Goal: Task Accomplishment & Management: Use online tool/utility

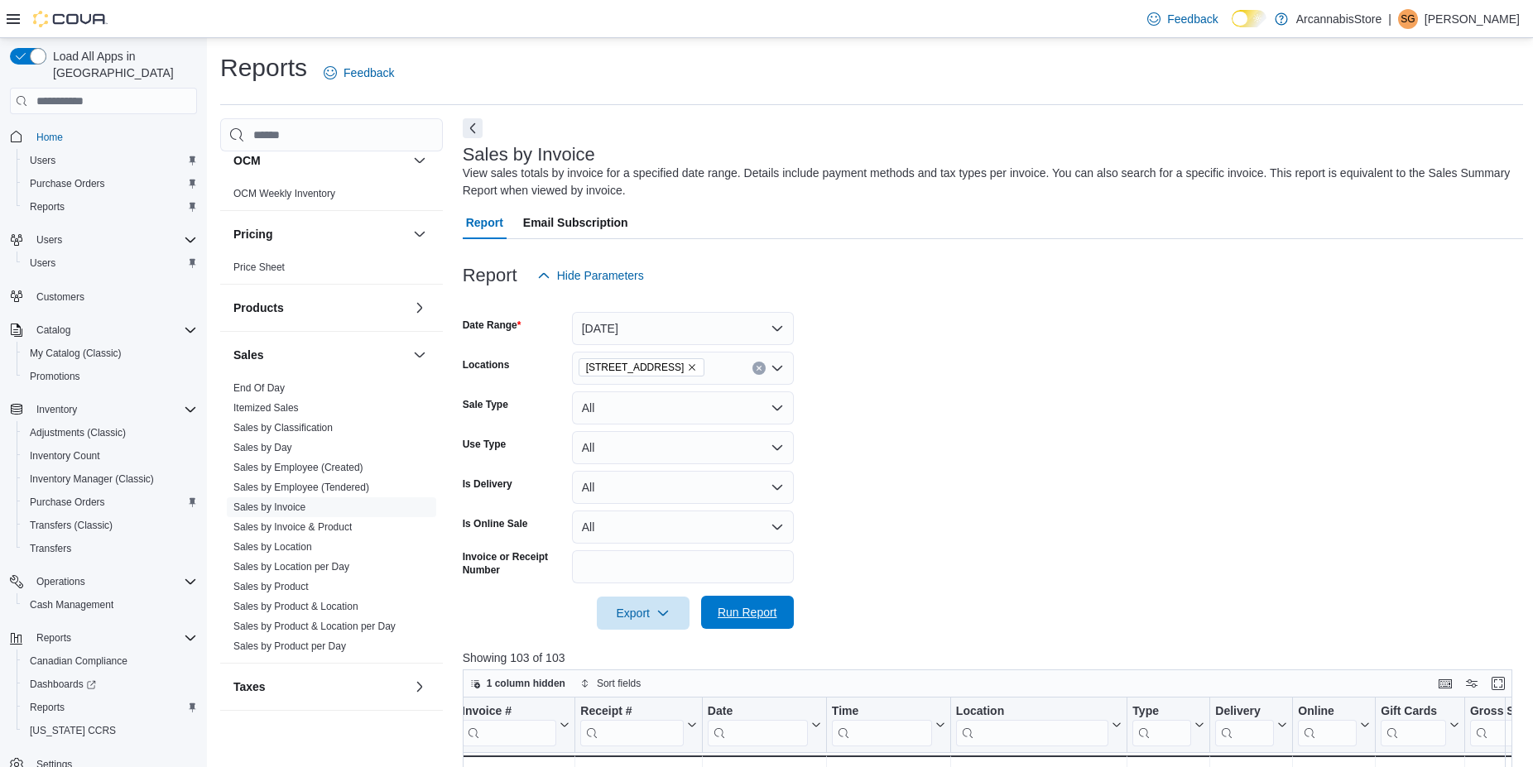
click at [748, 612] on span "Run Report" at bounding box center [748, 612] width 60 height 17
click at [308, 377] on div "Sales" at bounding box center [331, 355] width 223 height 46
click at [263, 388] on link "End Of Day" at bounding box center [258, 388] width 51 height 12
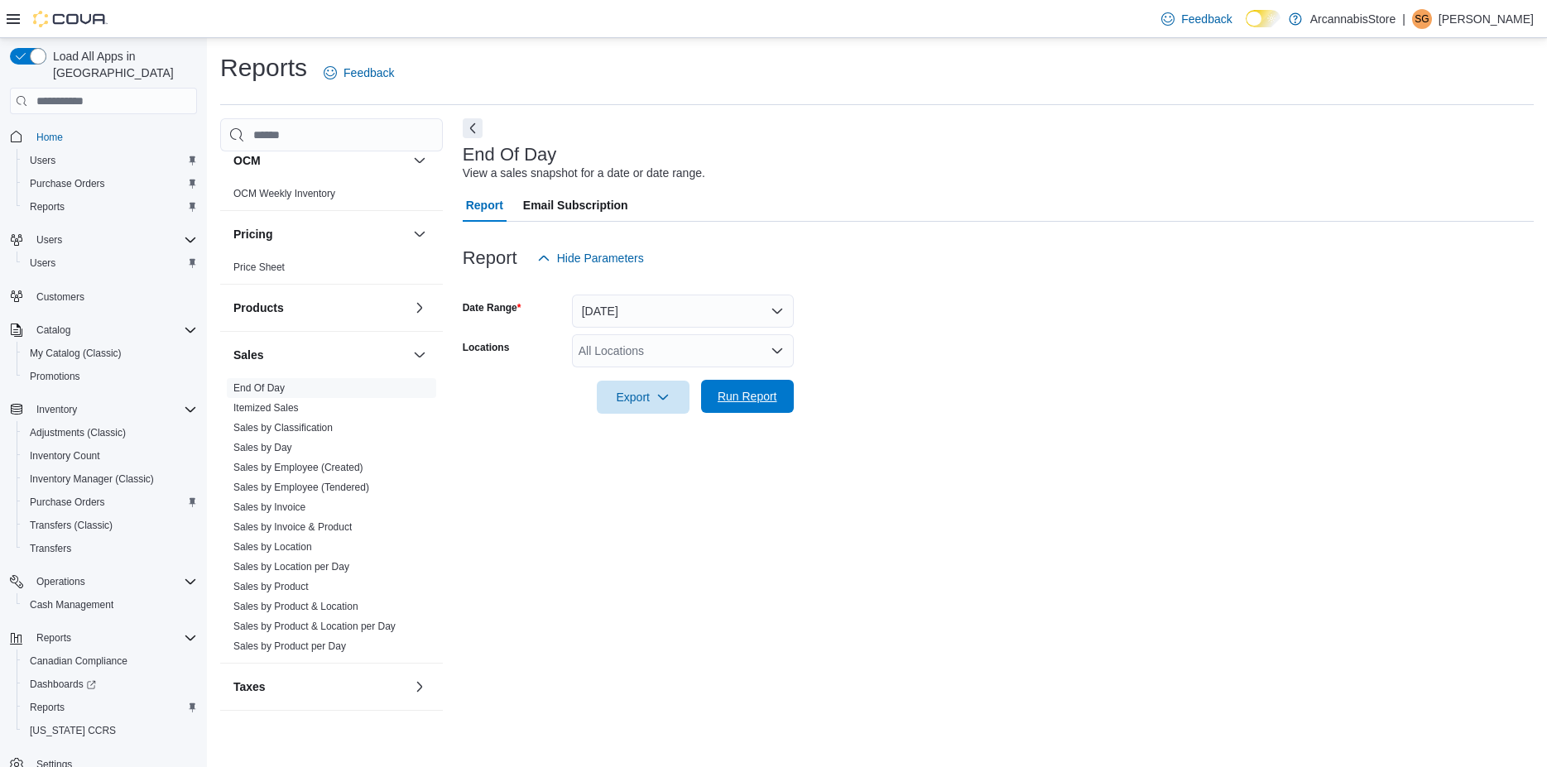
click at [742, 399] on span "Run Report" at bounding box center [748, 396] width 60 height 17
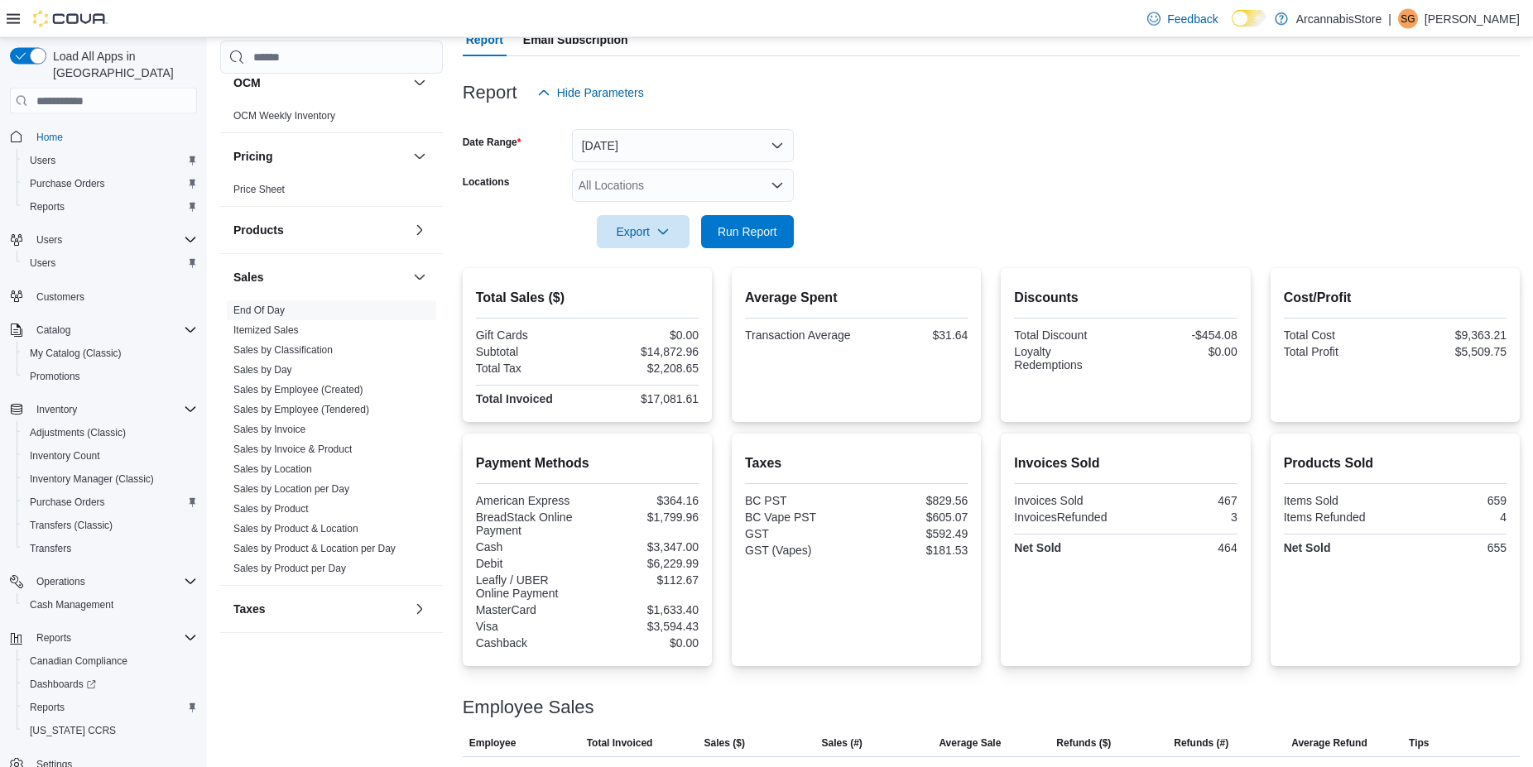
scroll to position [109, 0]
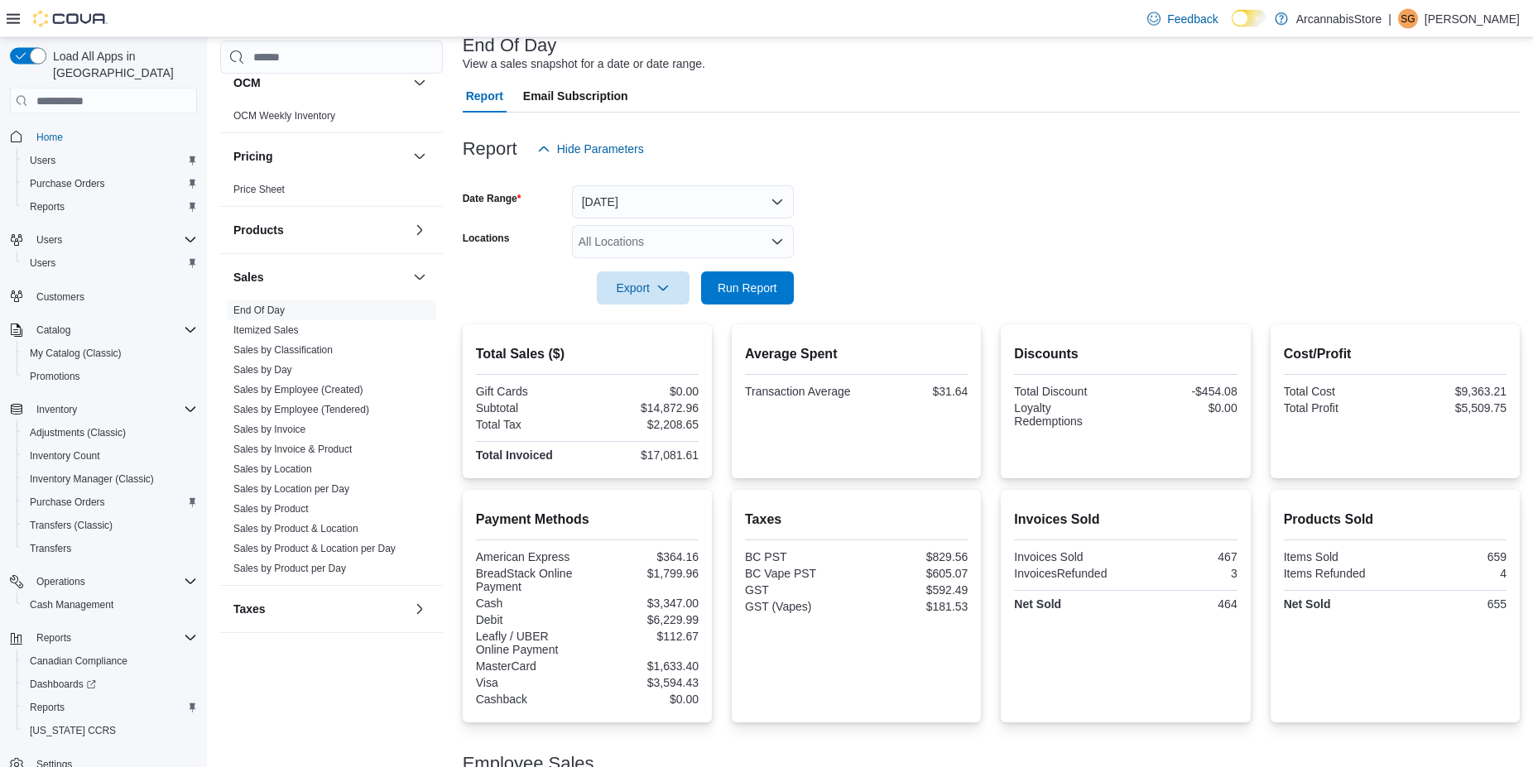
click at [636, 249] on div "All Locations" at bounding box center [683, 241] width 222 height 33
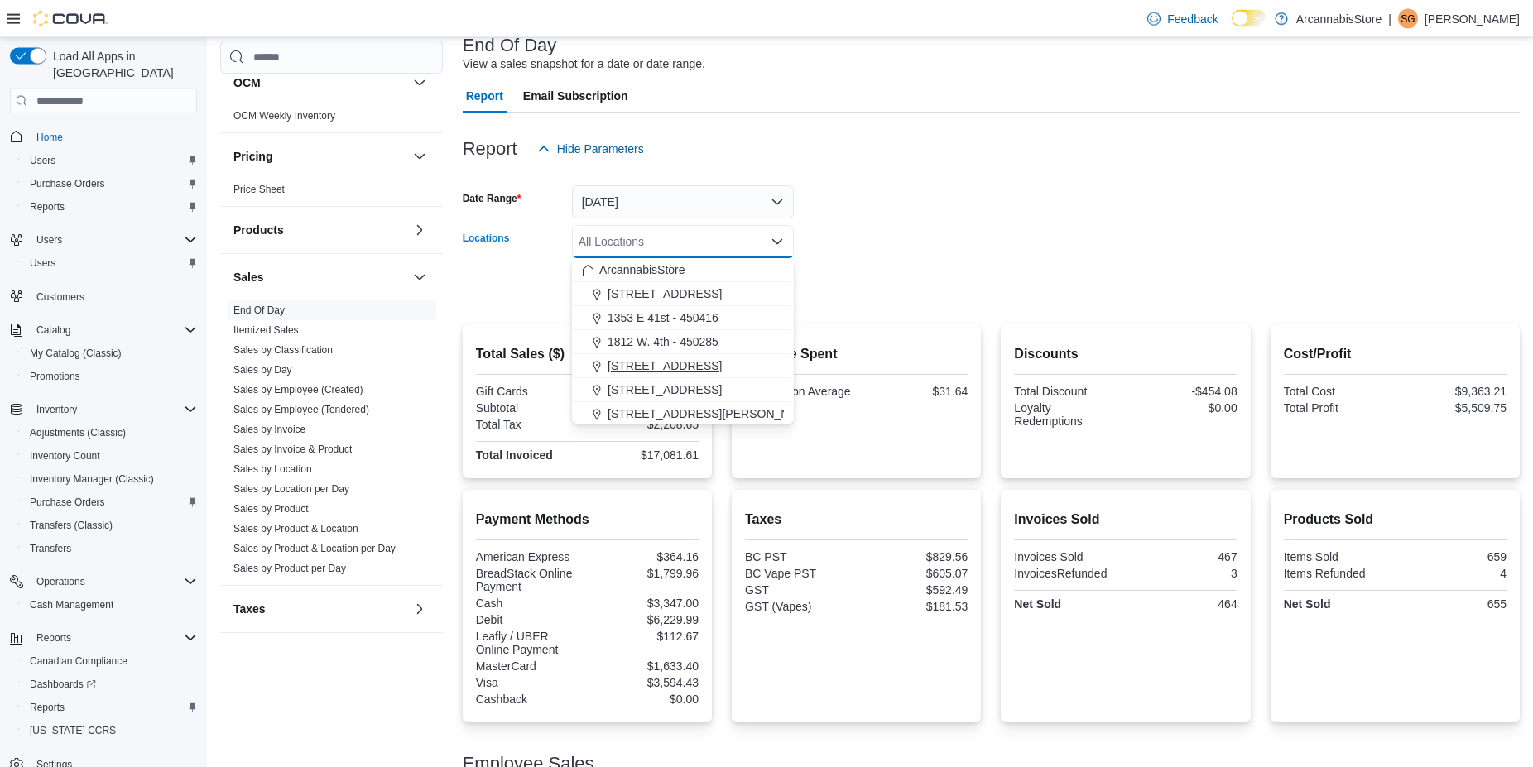
click at [646, 363] on span "[STREET_ADDRESS]" at bounding box center [665, 366] width 114 height 17
click at [968, 187] on form "Date Range [DATE] Locations [STREET_ADDRESS] Selected. [STREET_ADDRESS]. Press …" at bounding box center [991, 235] width 1057 height 139
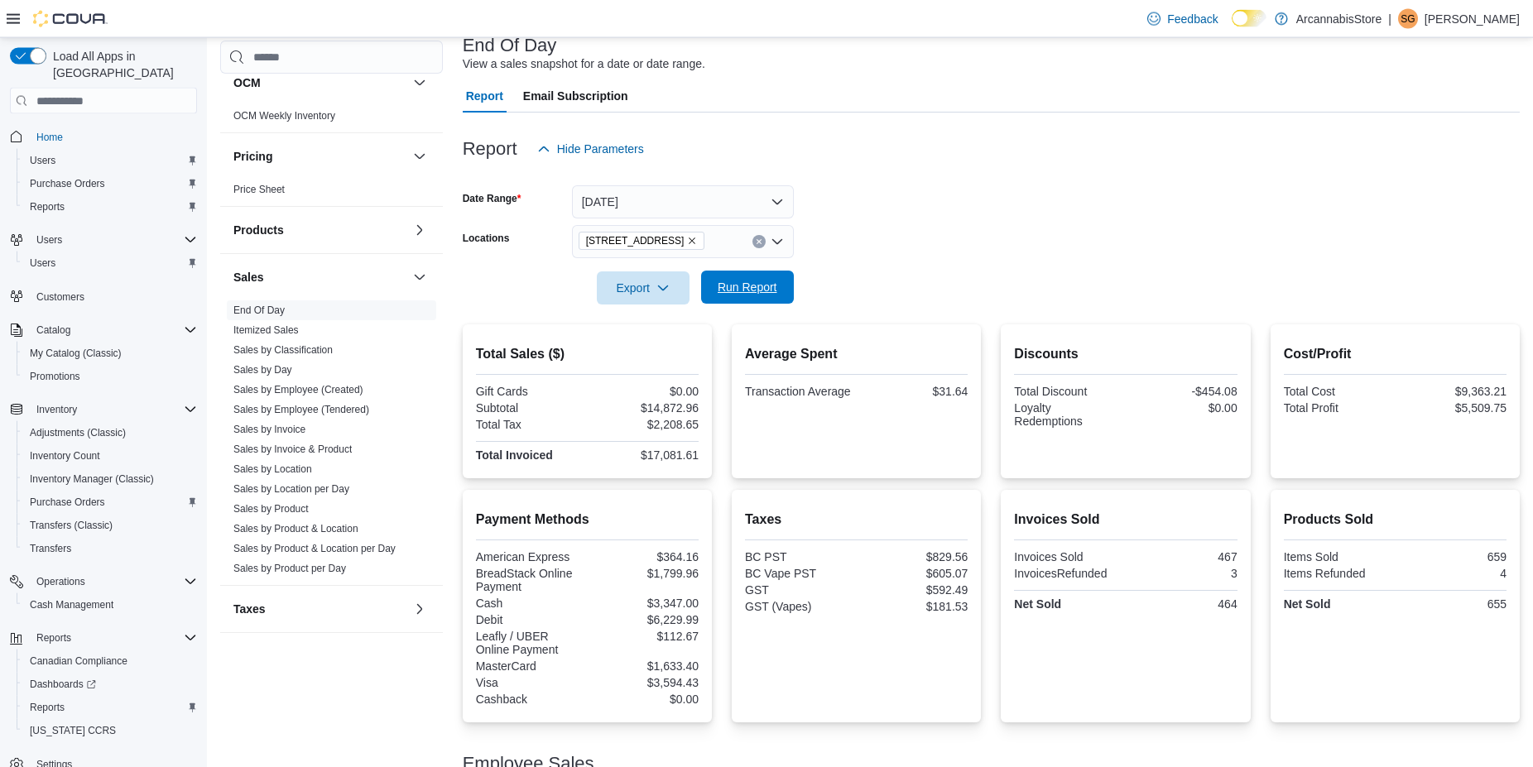
click at [756, 287] on span "Run Report" at bounding box center [748, 287] width 60 height 17
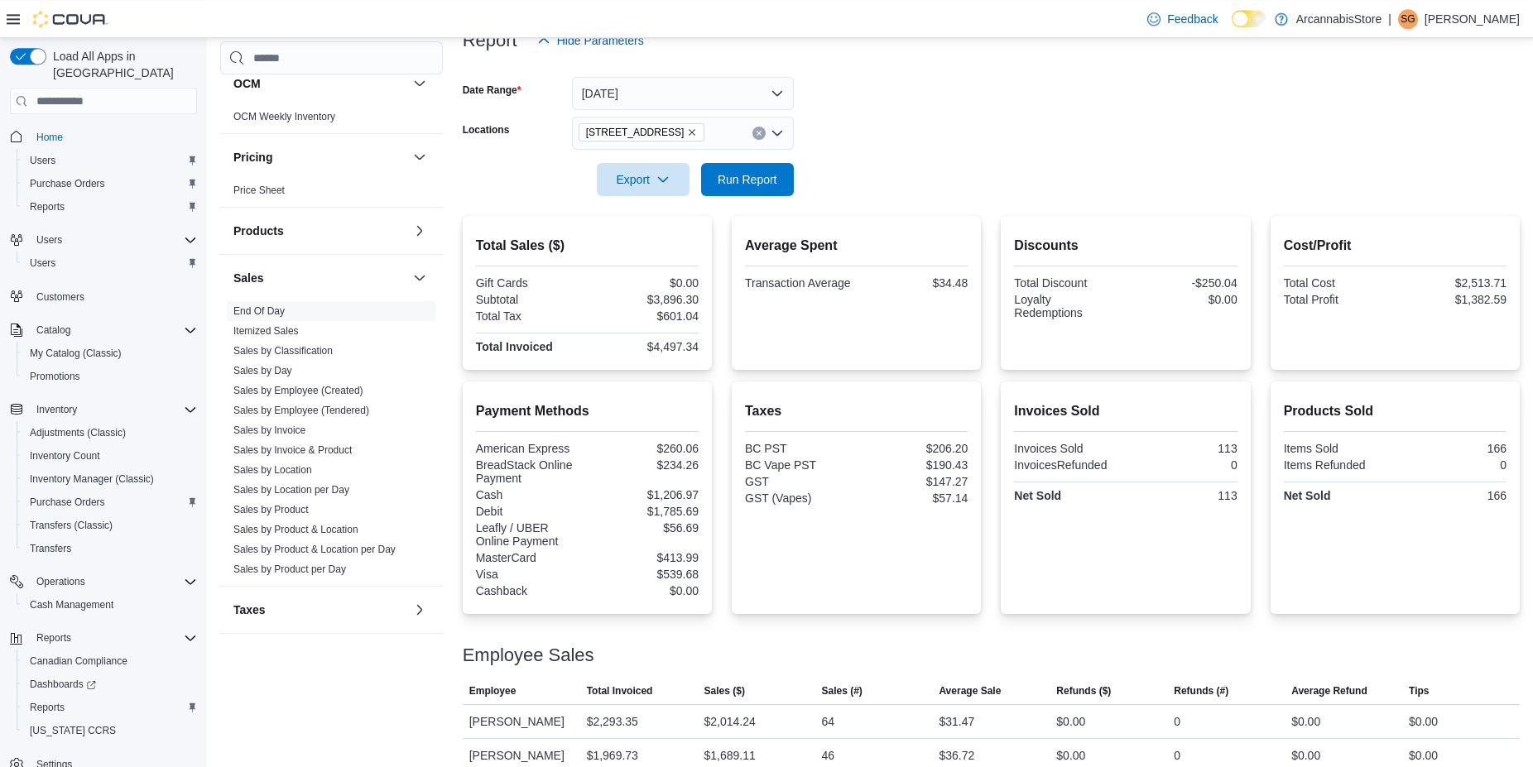
scroll to position [291, 0]
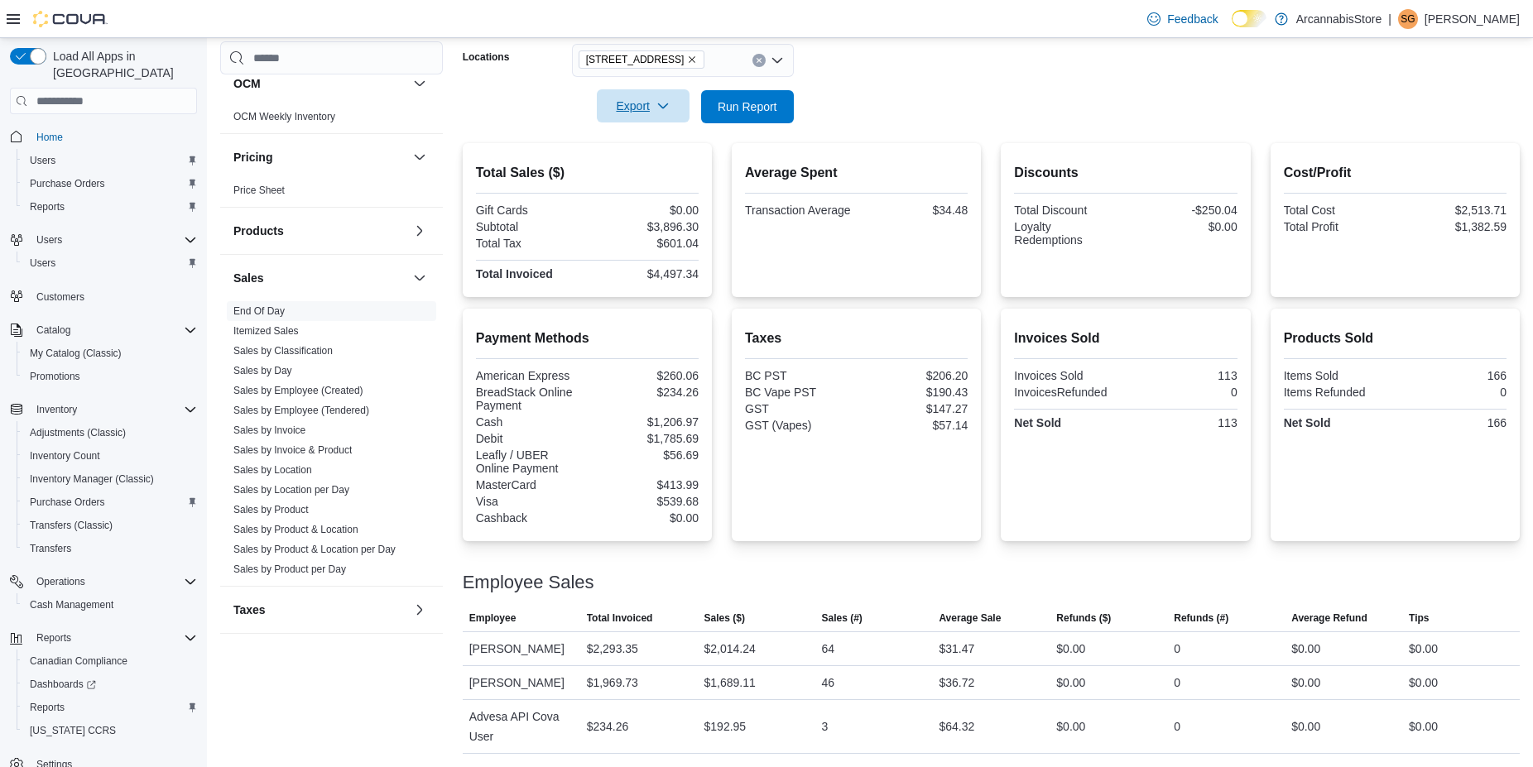
click at [646, 91] on span "Export" at bounding box center [643, 105] width 73 height 33
click at [650, 169] on span "Export to Pdf" at bounding box center [645, 172] width 74 height 13
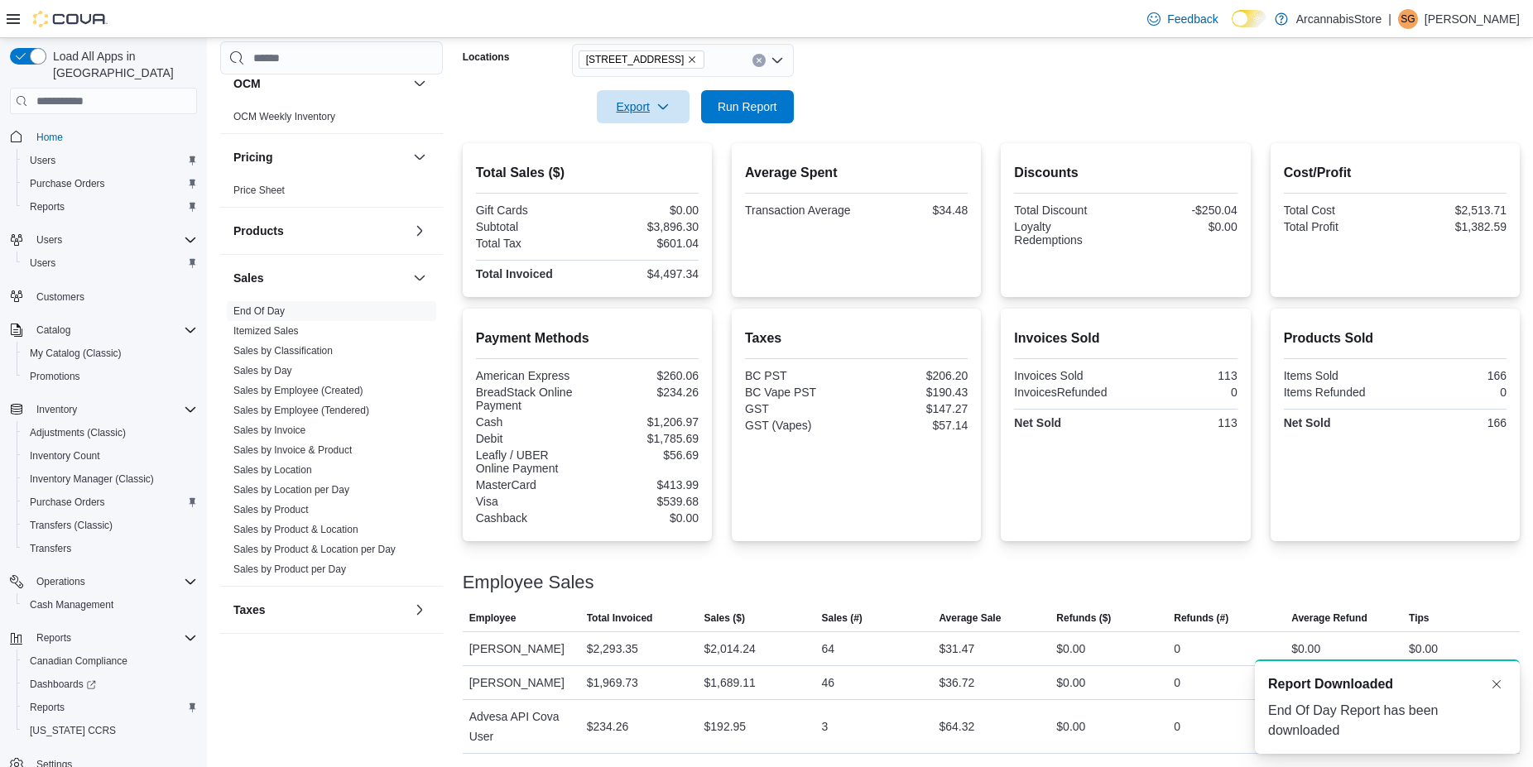
scroll to position [0, 0]
